Goal: Information Seeking & Learning: Learn about a topic

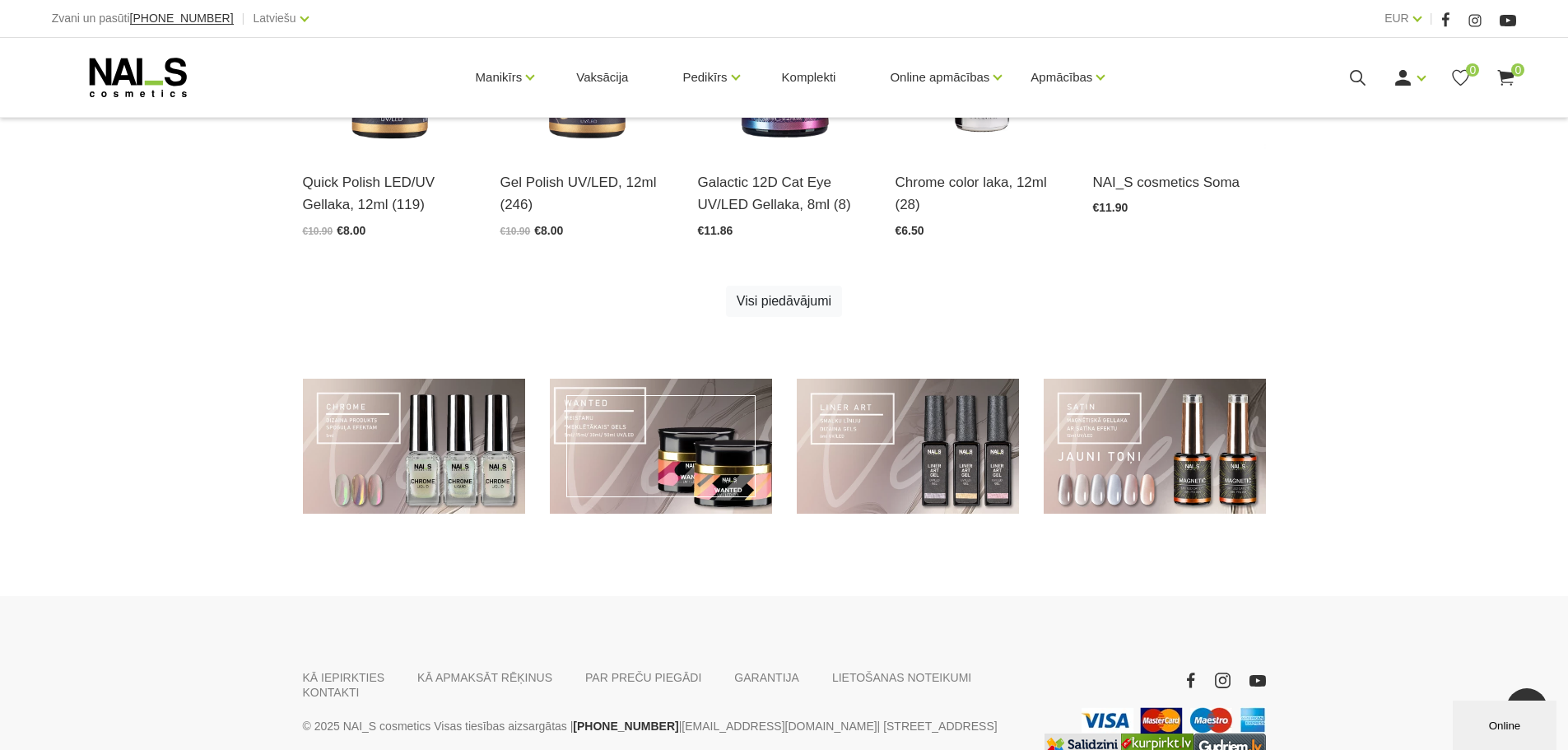
scroll to position [1168, 0]
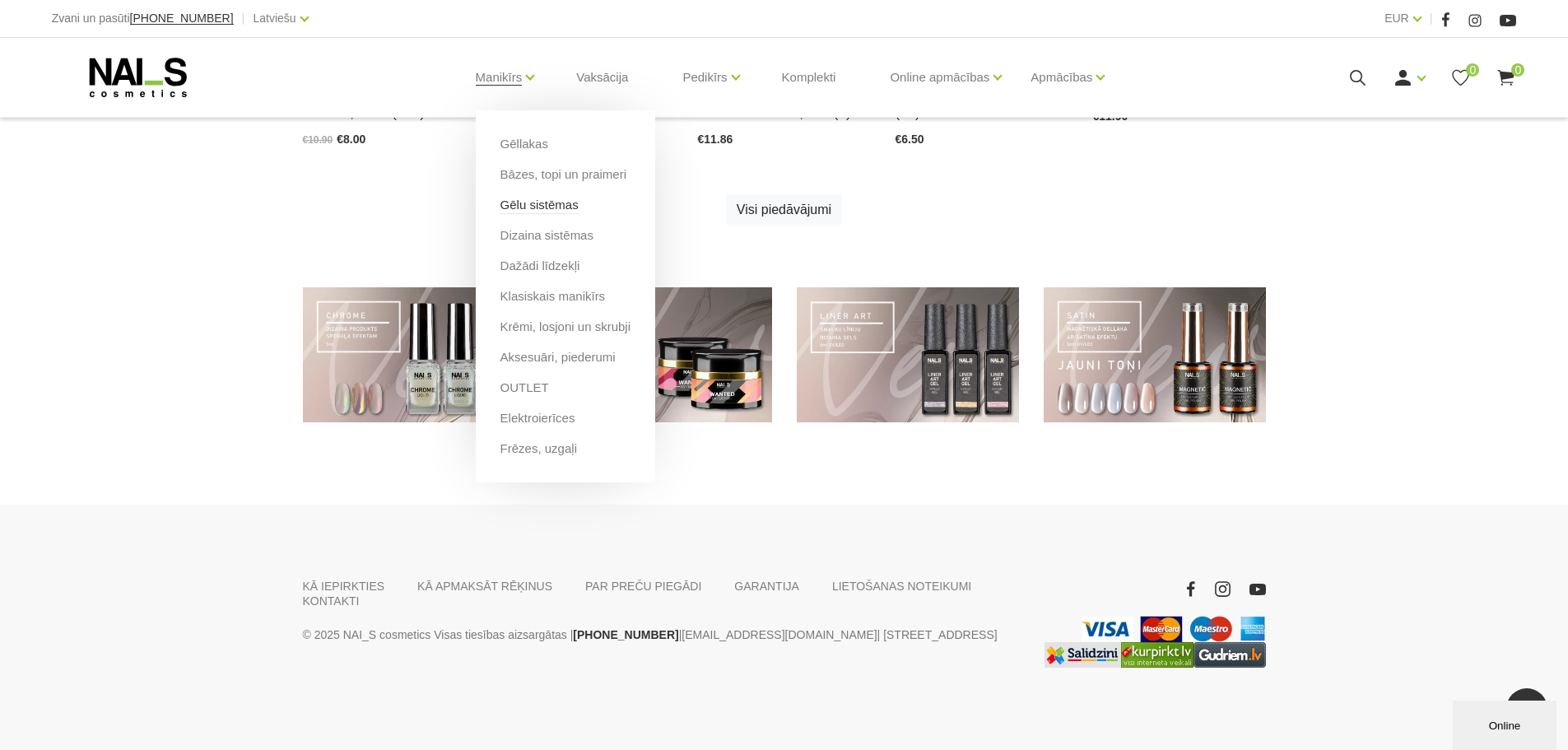
click at [547, 211] on link "Gēlu sistēmas" at bounding box center [539, 205] width 78 height 18
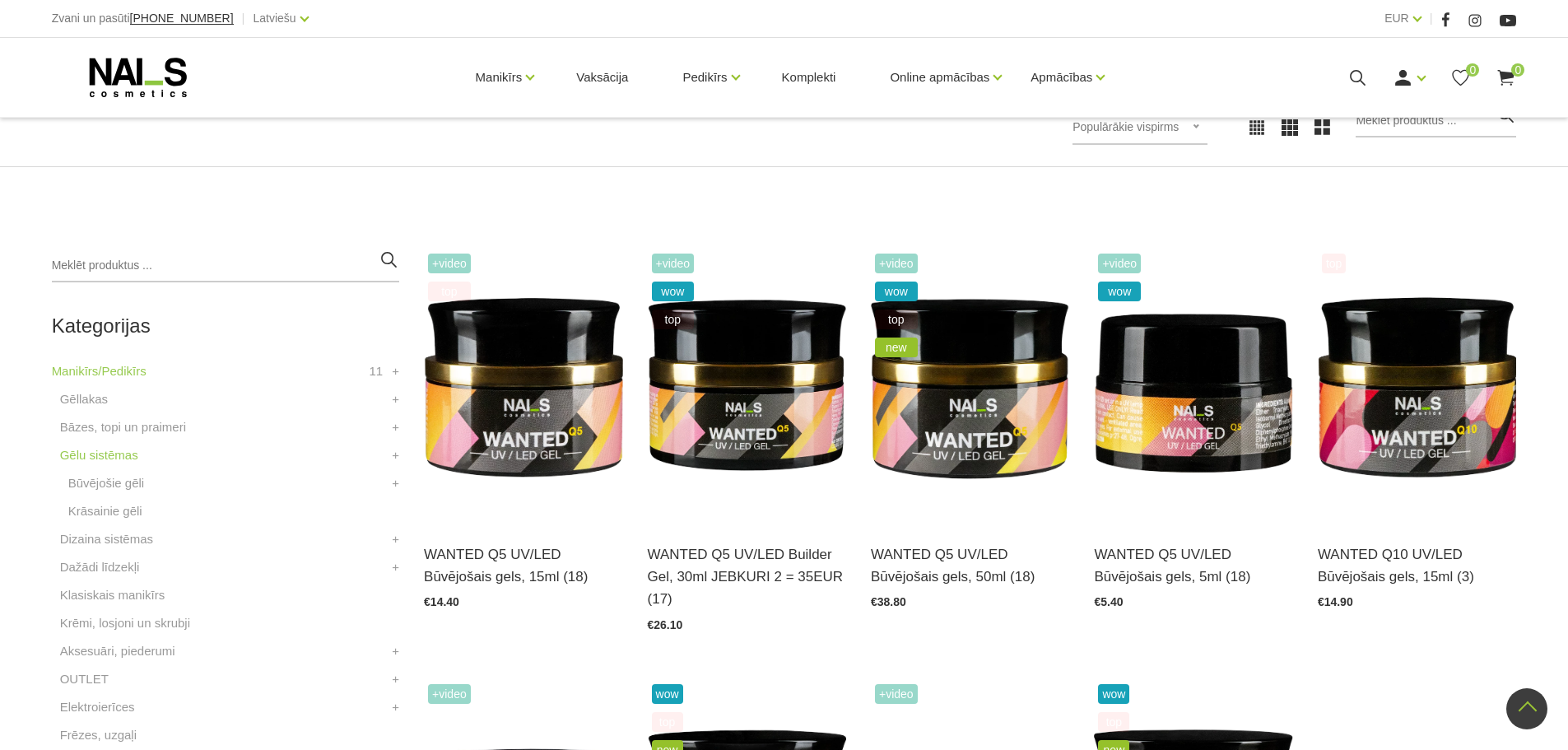
scroll to position [259, 0]
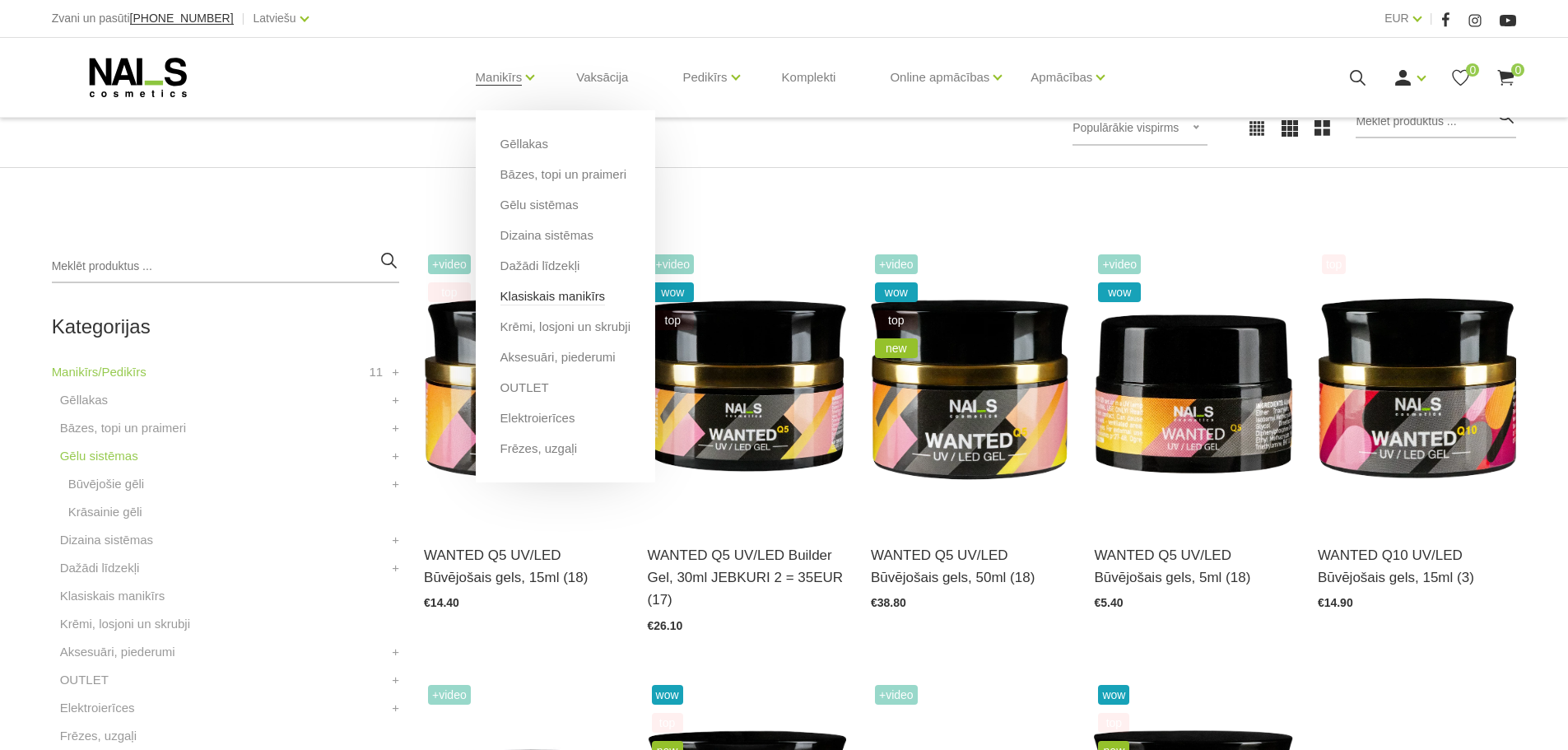
click at [545, 298] on link "Klasiskais manikīrs" at bounding box center [553, 296] width 106 height 18
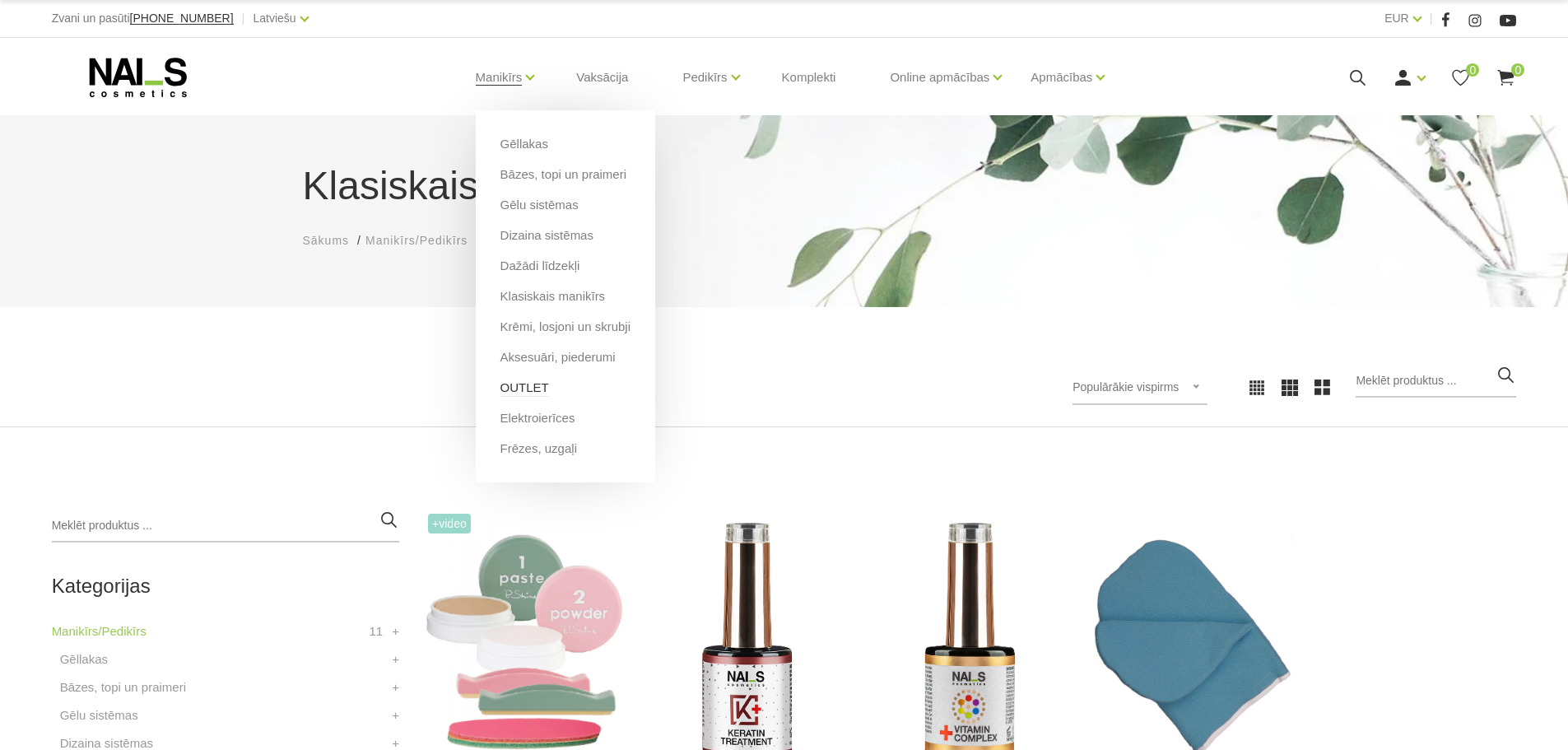
click at [527, 393] on link "OUTLET" at bounding box center [524, 387] width 48 height 18
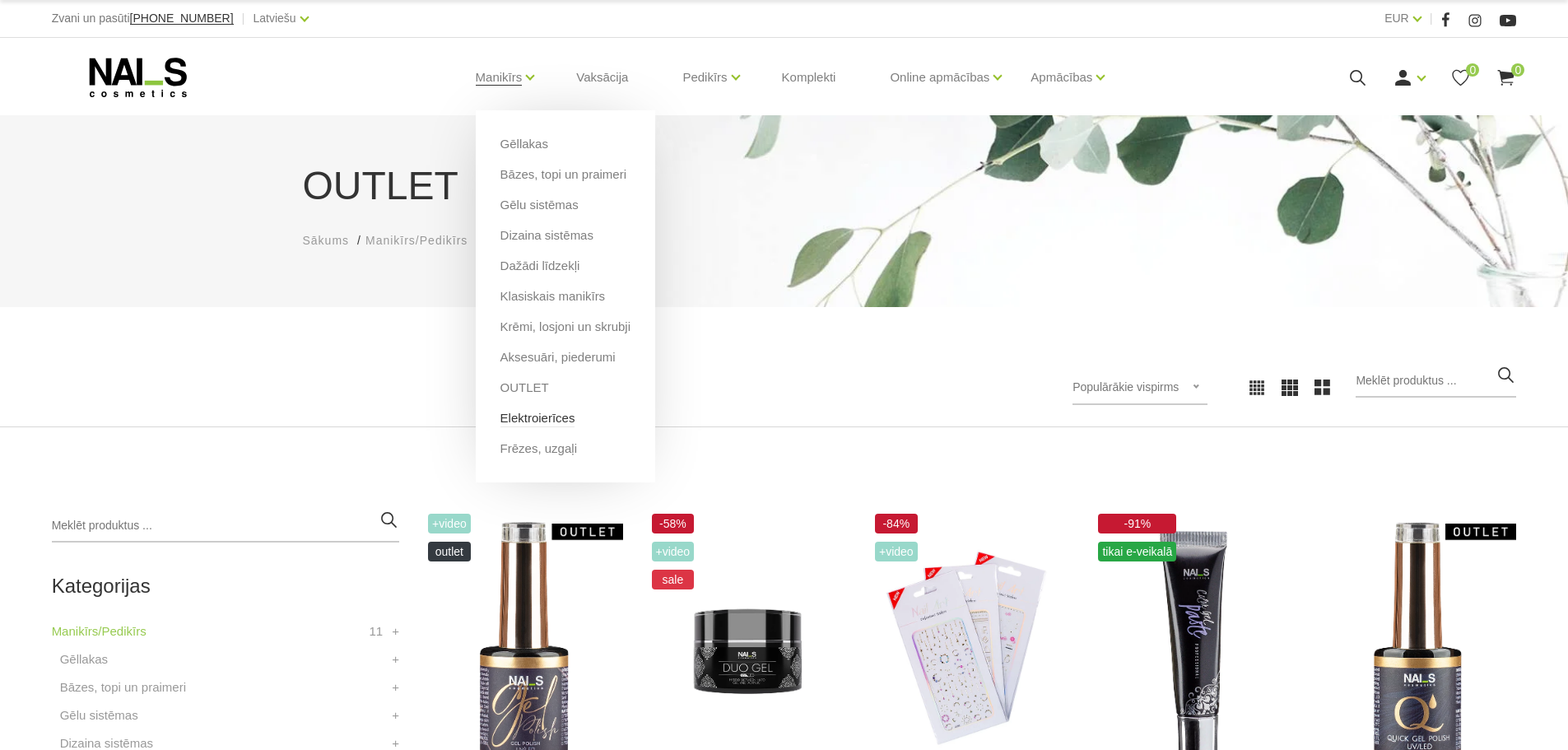
click at [531, 421] on link "Elektroierīces" at bounding box center [538, 418] width 75 height 18
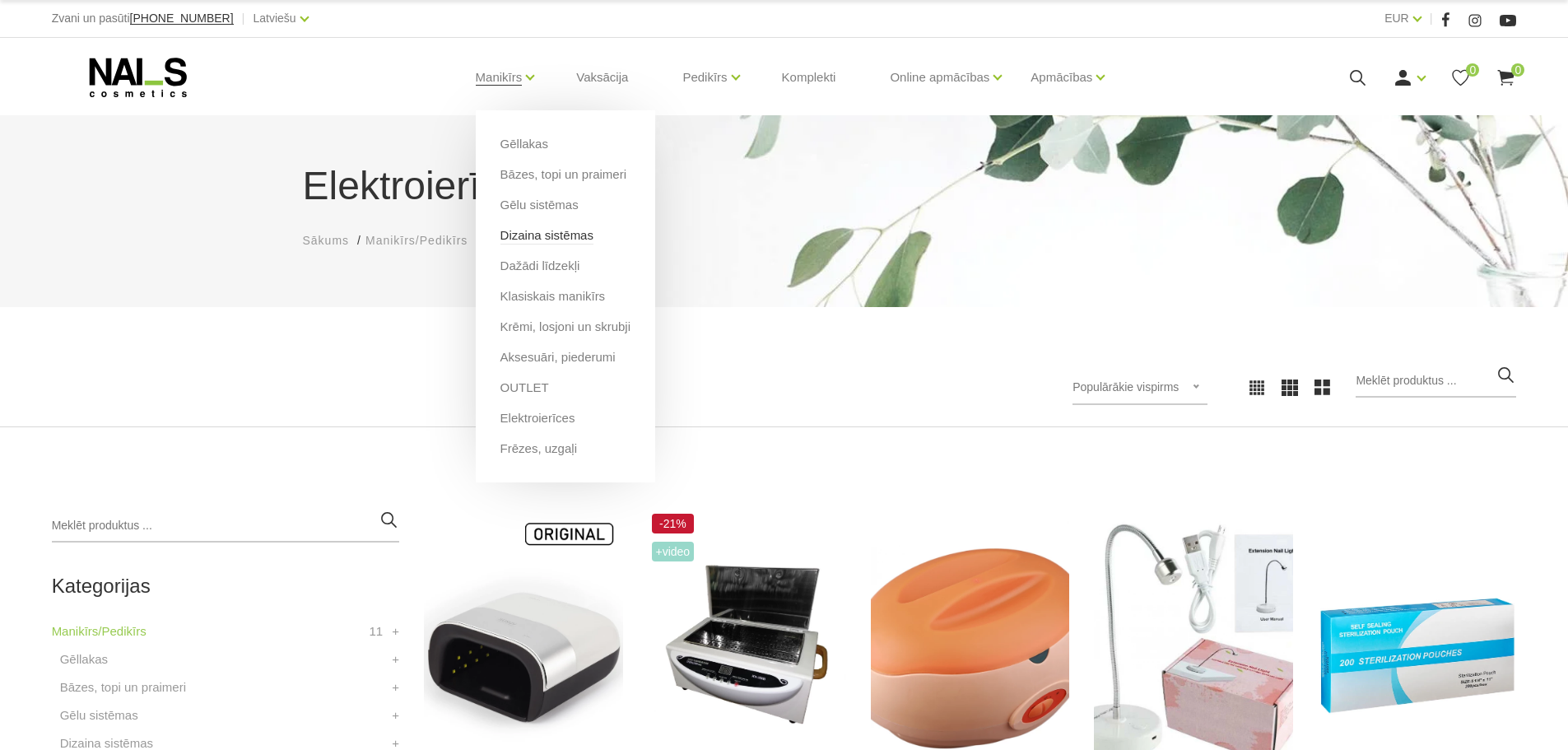
click at [553, 236] on link "Dizaina sistēmas" at bounding box center [547, 235] width 93 height 18
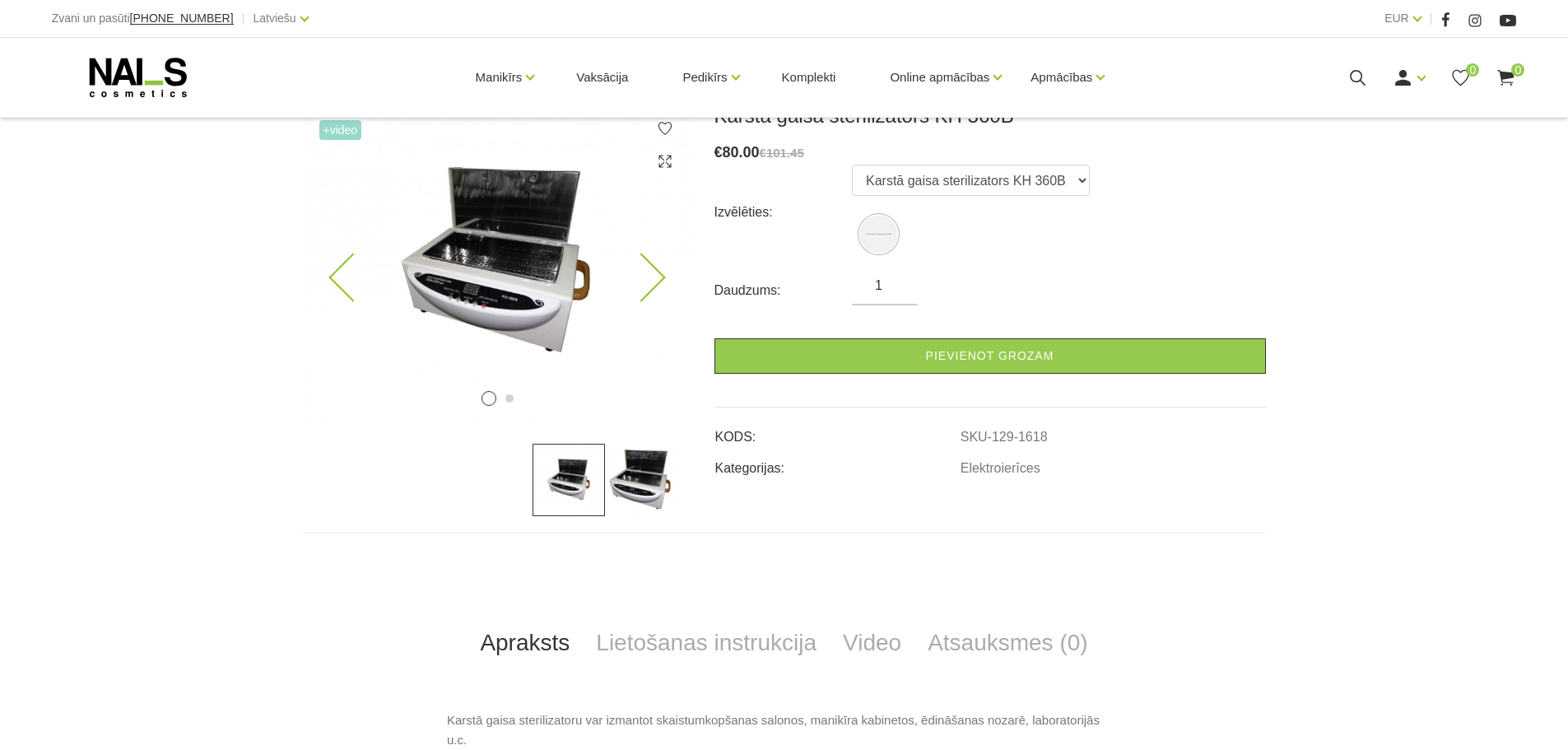
scroll to position [247, 0]
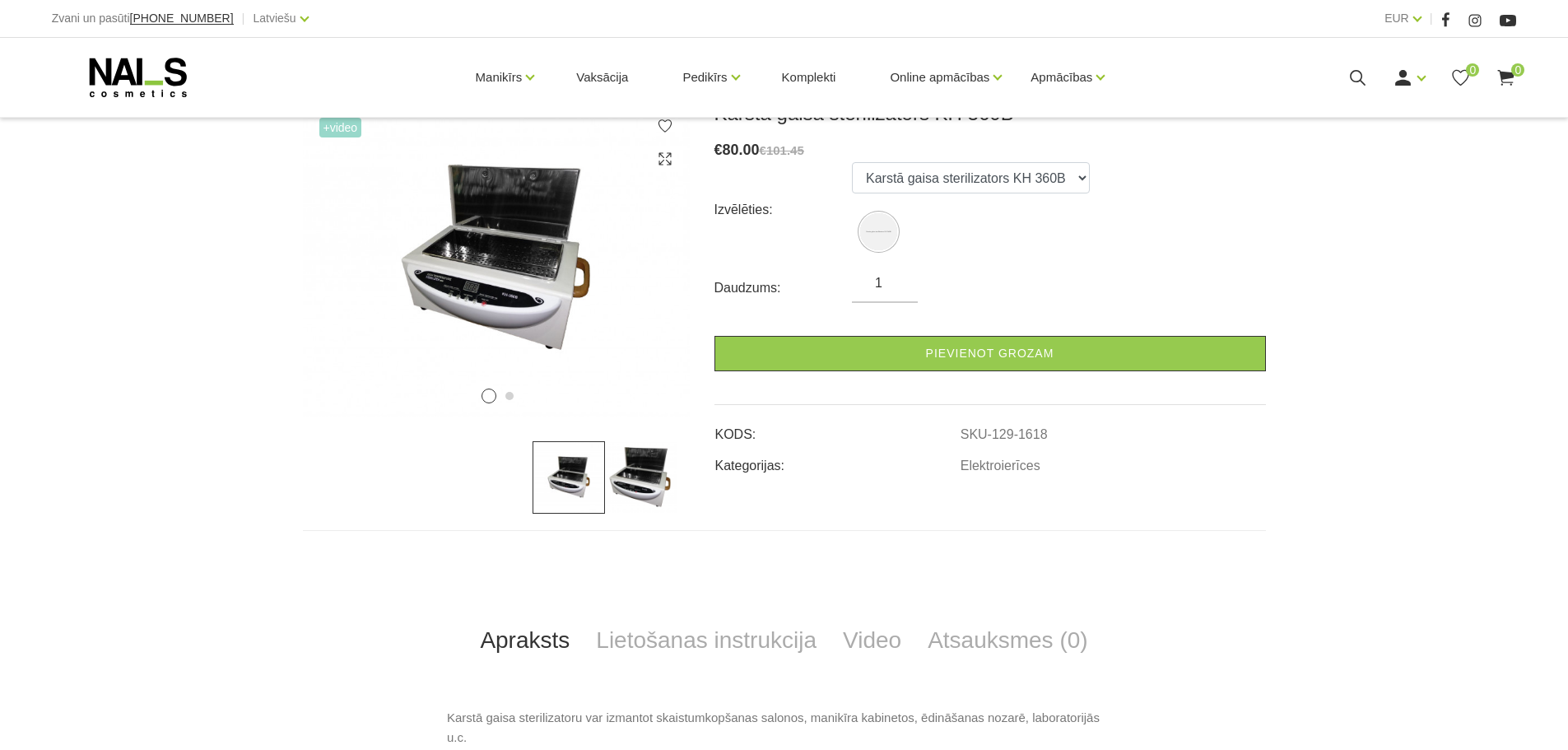
click at [646, 478] on img at bounding box center [641, 477] width 72 height 72
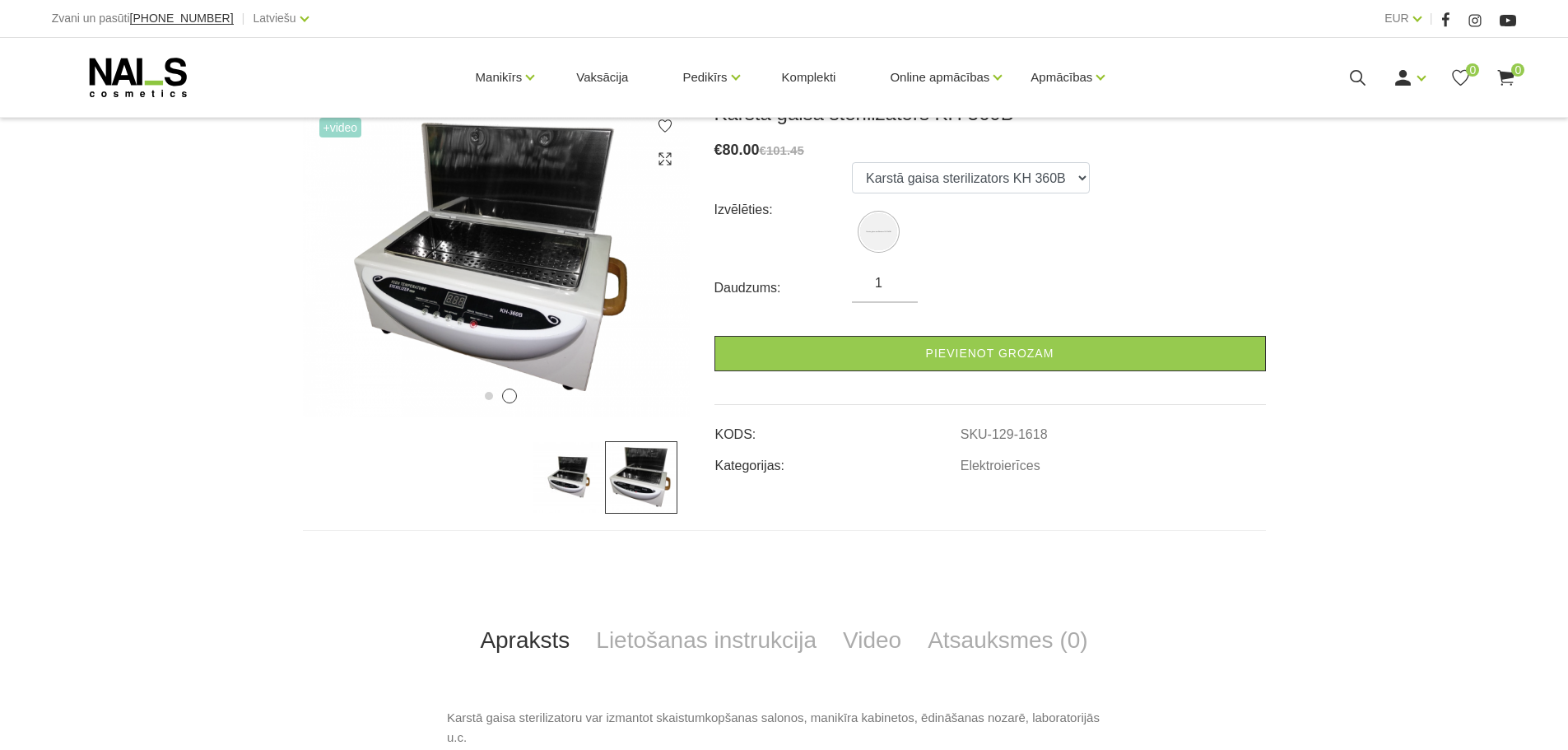
click at [285, 439] on div "+Video 1 2 Karstā gaisa sterilizators KH 360B € 80.00 €101.45 Izvēlēties: Karst…" at bounding box center [784, 555] width 1568 height 908
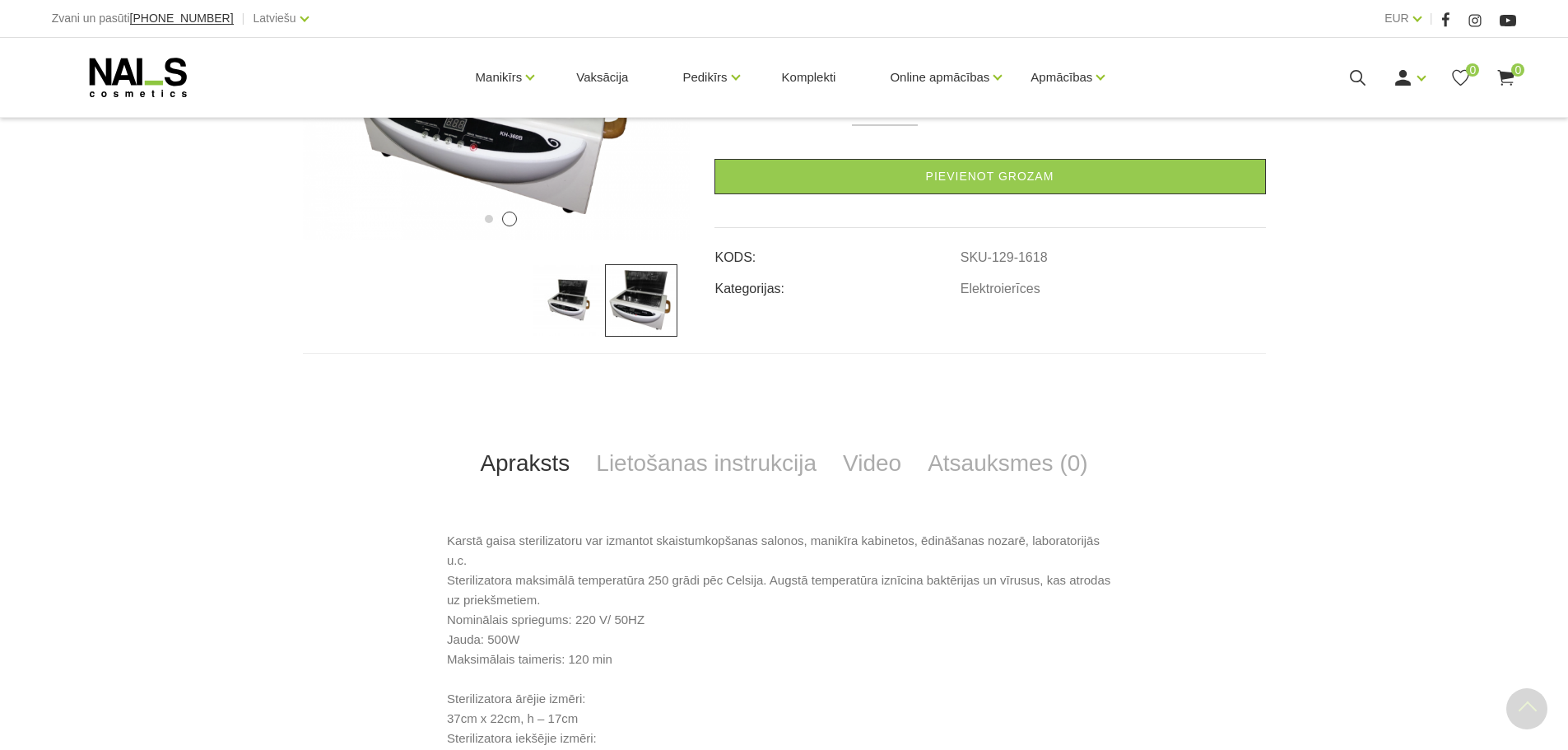
scroll to position [576, 0]
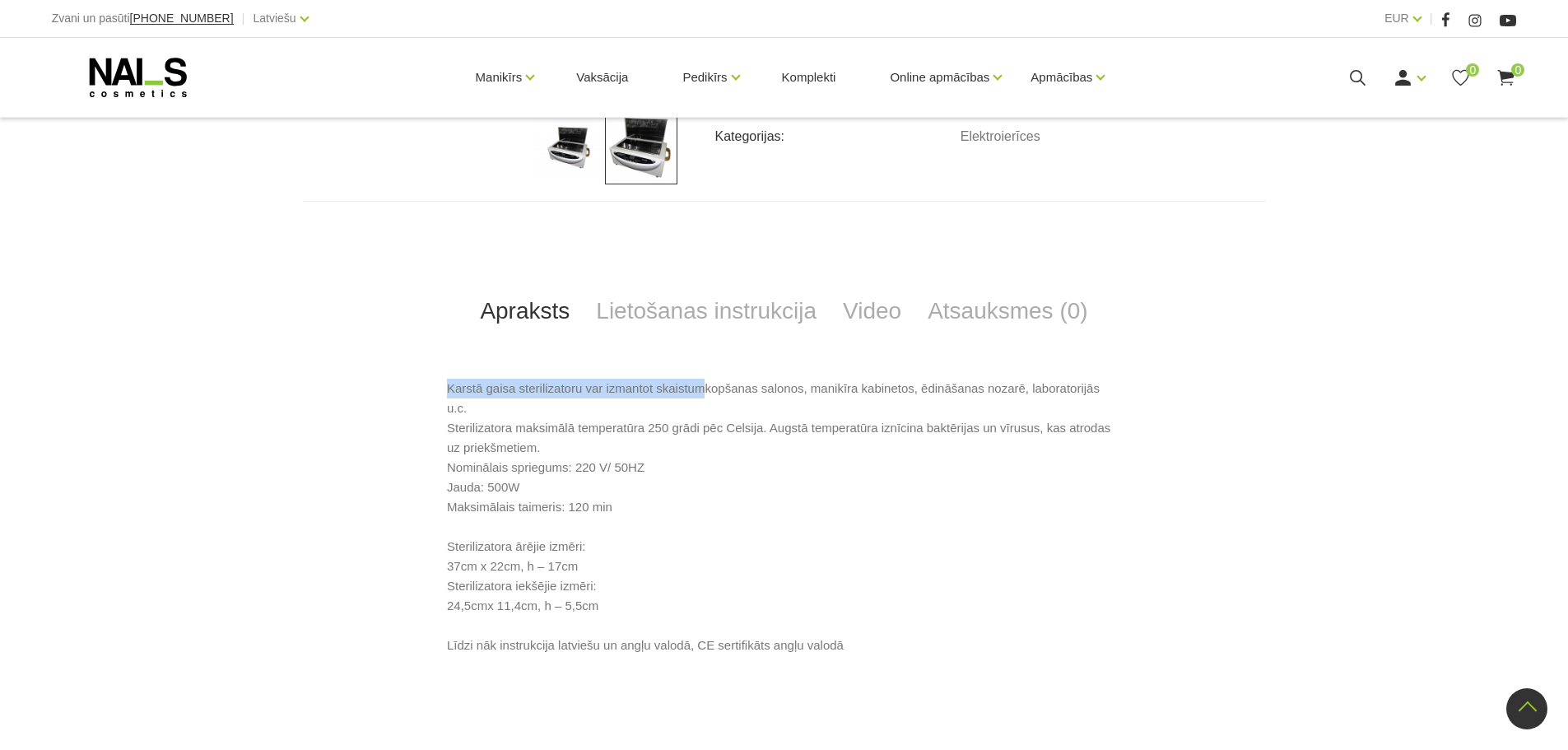
drag, startPoint x: 458, startPoint y: 397, endPoint x: 698, endPoint y: 397, distance: 240.0
click at [698, 397] on div "Karstā gaisa sterilizatoru var izmantot skaistumkopšanas salonos, manikīra kabi…" at bounding box center [784, 529] width 963 height 302
click at [600, 421] on p "Karstā gaisa sterilizatoru var izmantot skaistumkopšanas salonos, manikīra kabi…" at bounding box center [784, 516] width 674 height 276
drag, startPoint x: 672, startPoint y: 385, endPoint x: 887, endPoint y: 390, distance: 215.1
click at [899, 381] on p "Karstā gaisa sterilizatoru var izmantot skaistumkopšanas salonos, manikīra kabi…" at bounding box center [784, 516] width 674 height 276
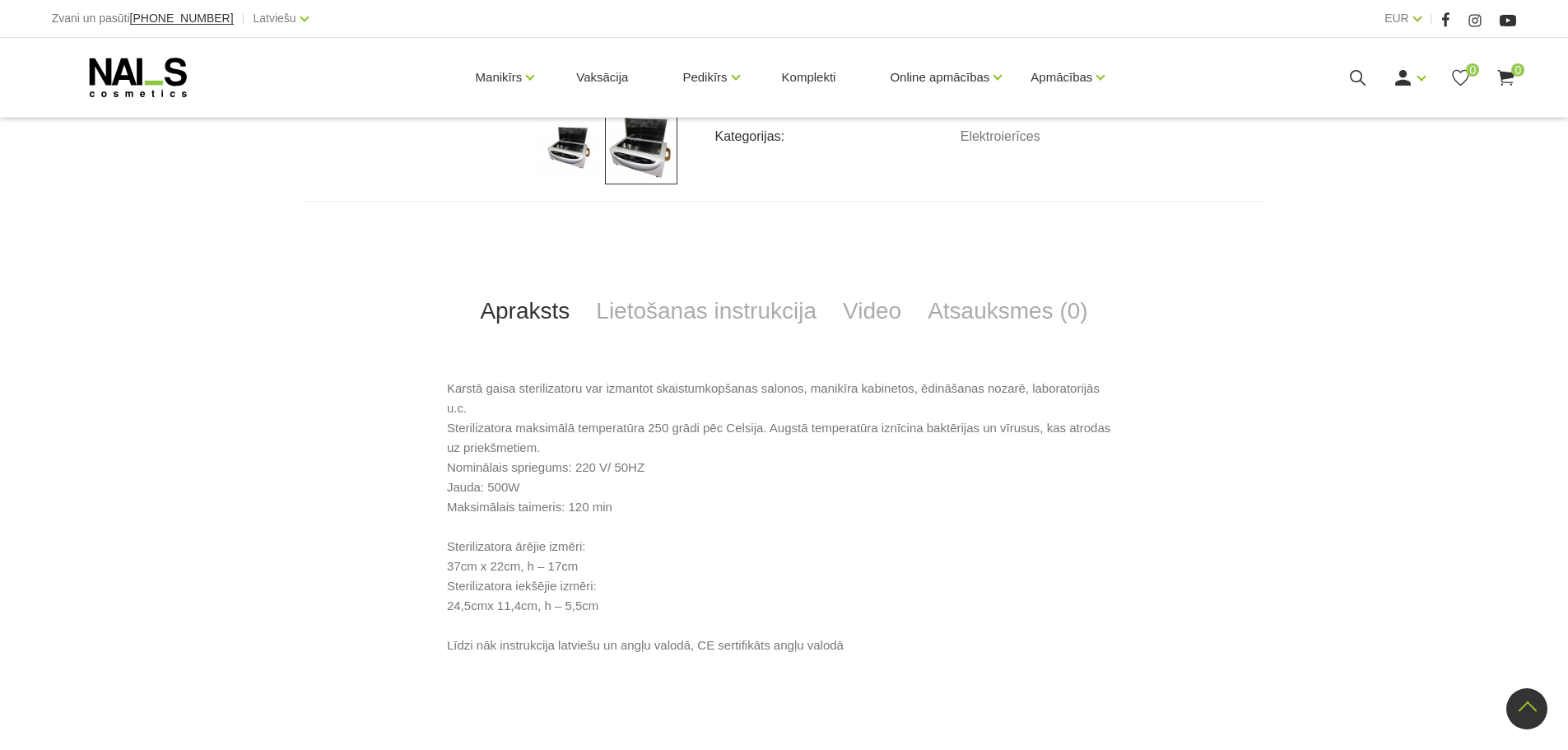
click at [803, 418] on p "Karstā gaisa sterilizatoru var izmantot skaistumkopšanas salonos, manikīra kabi…" at bounding box center [784, 516] width 674 height 276
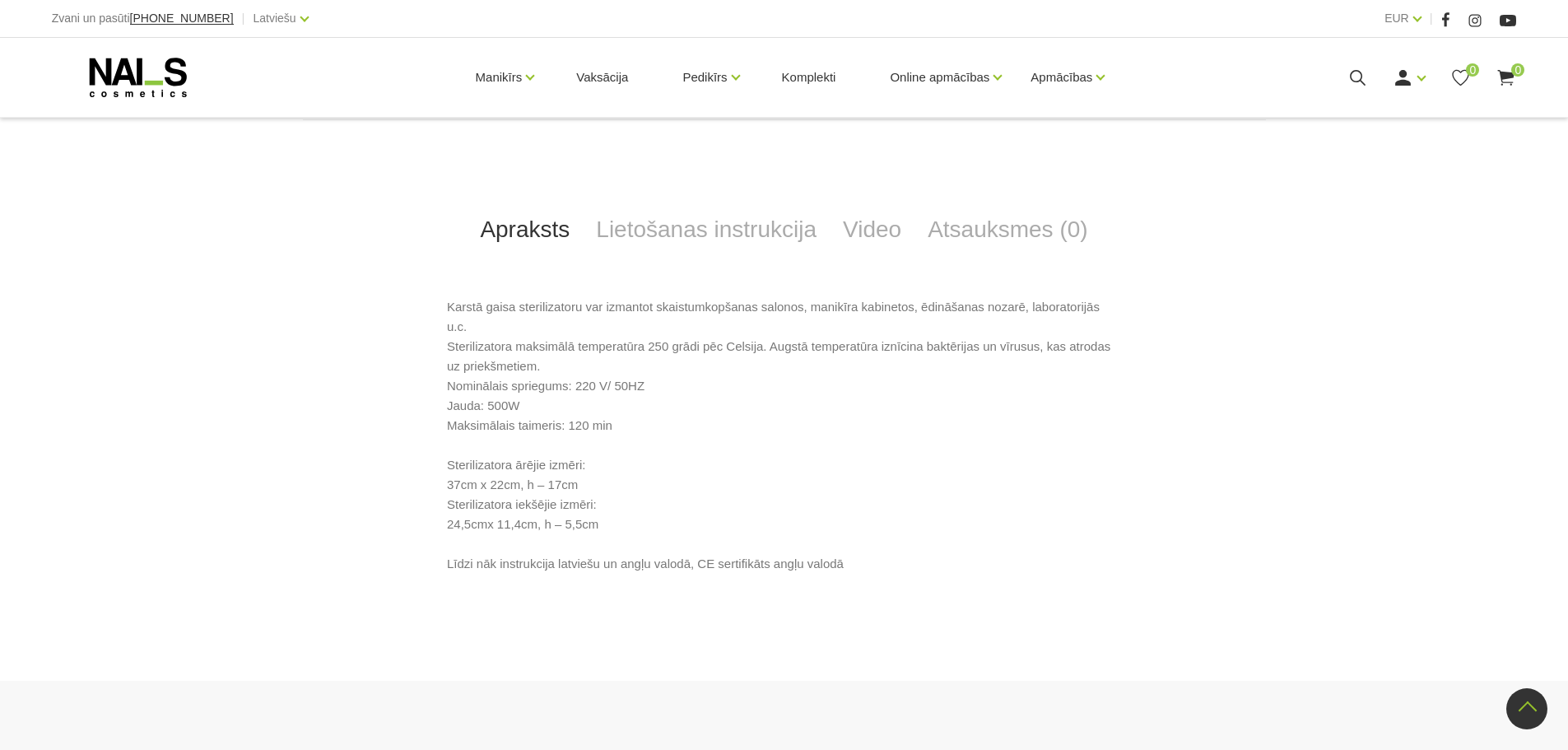
scroll to position [659, 0]
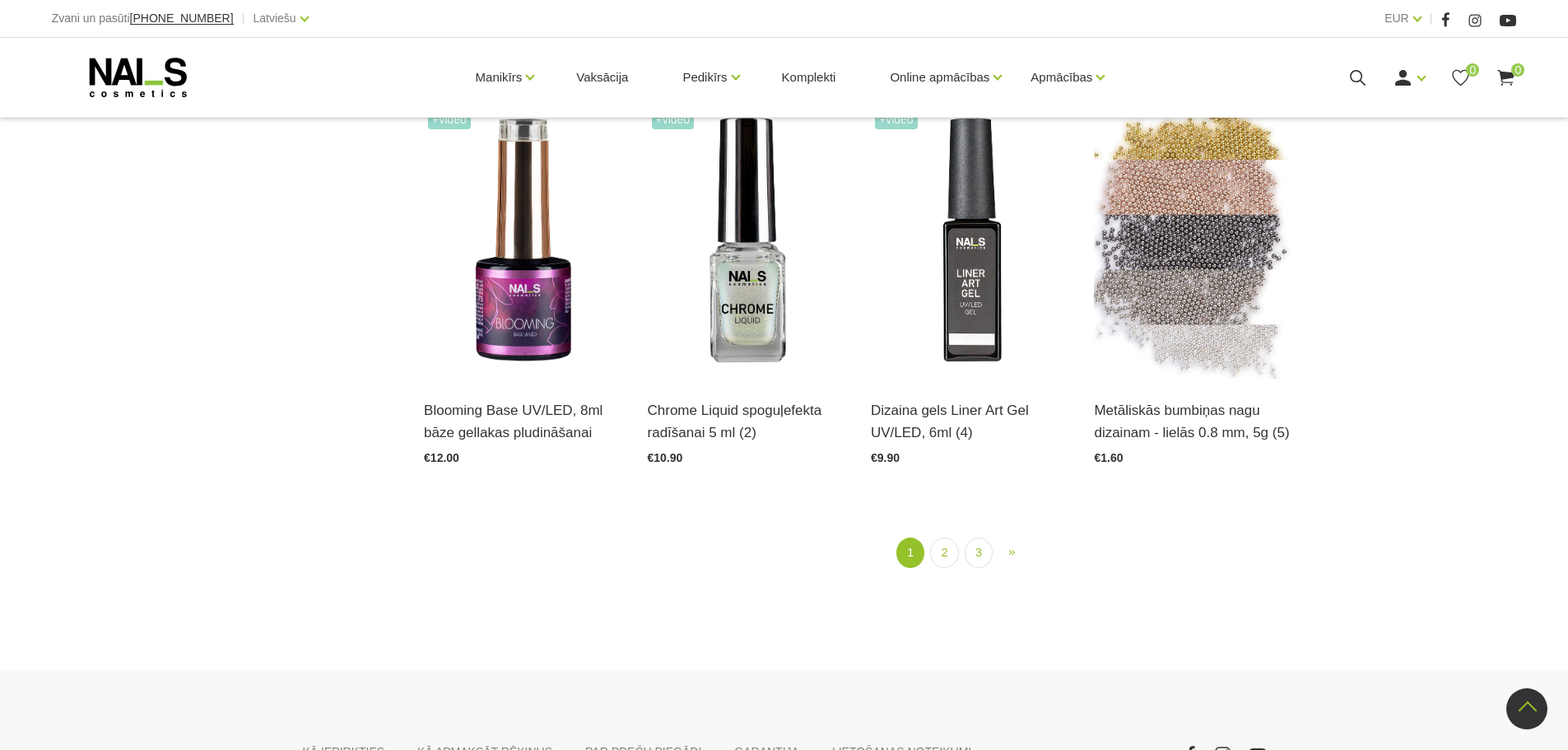
scroll to position [2201, 0]
